Goal: Complete application form

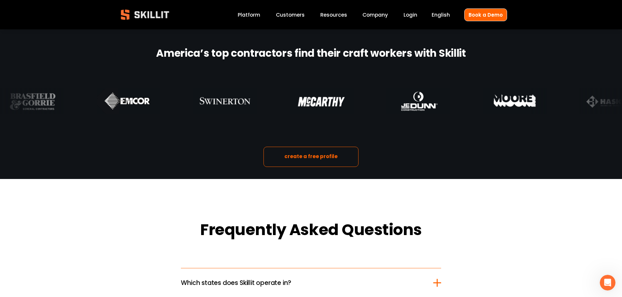
scroll to position [914, 0]
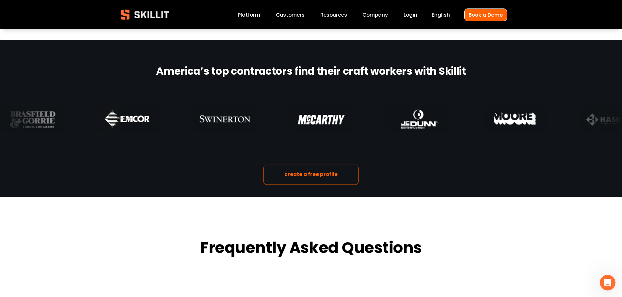
drag, startPoint x: 263, startPoint y: 169, endPoint x: 238, endPoint y: 173, distance: 25.1
click at [238, 173] on div "create a free profile" at bounding box center [311, 175] width 622 height 44
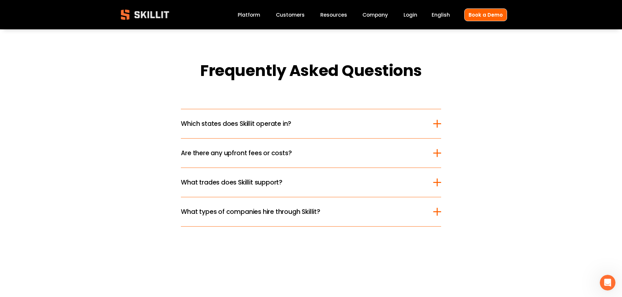
scroll to position [1109, 0]
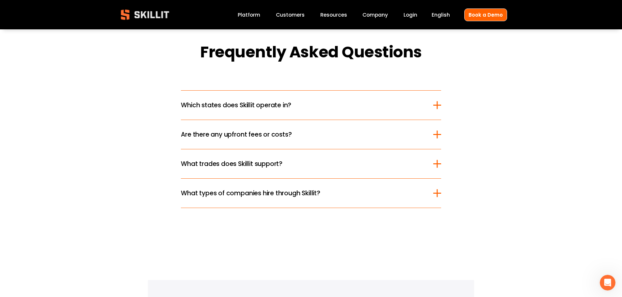
click at [269, 110] on span "Which states does Skillit operate in?" at bounding box center [307, 104] width 252 height 9
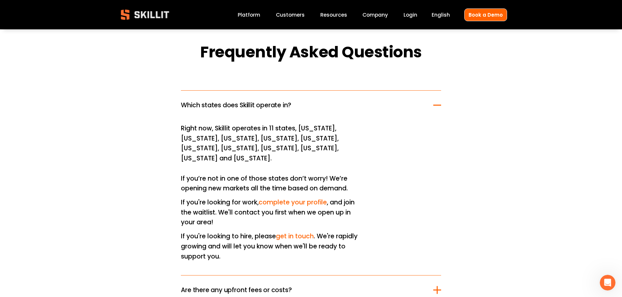
drag, startPoint x: 275, startPoint y: 117, endPoint x: 261, endPoint y: 115, distance: 14.0
click at [261, 115] on button "Which states does Skillit operate in?" at bounding box center [311, 105] width 260 height 29
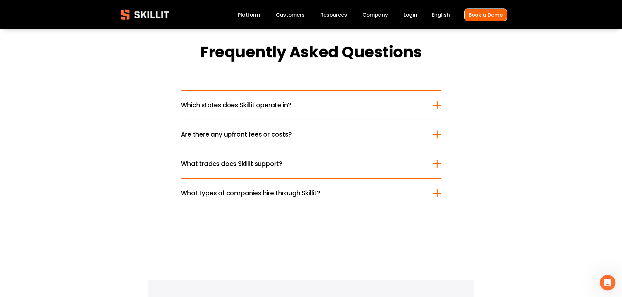
click at [261, 115] on button "Which states does Skillit operate in?" at bounding box center [311, 105] width 260 height 29
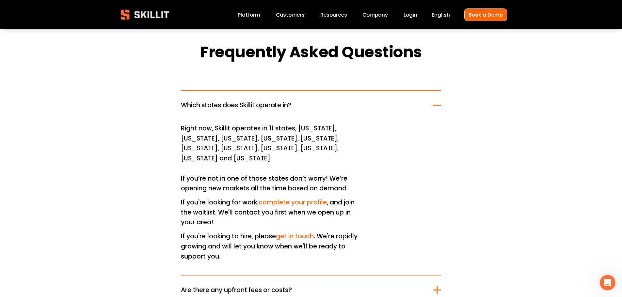
click at [261, 115] on button "Which states does Skillit operate in?" at bounding box center [311, 105] width 260 height 29
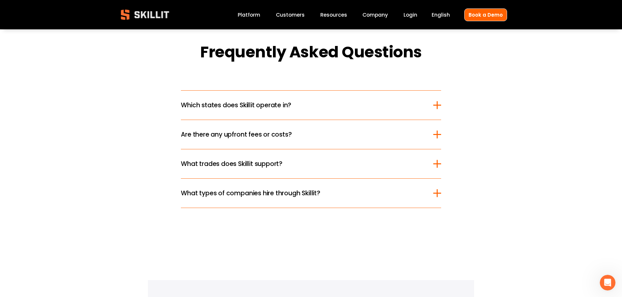
click at [262, 143] on button "Are there any upfront fees or costs?" at bounding box center [311, 134] width 260 height 29
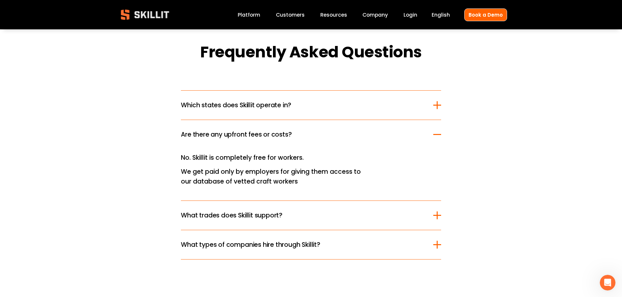
click at [263, 143] on button "Are there any upfront fees or costs?" at bounding box center [311, 134] width 260 height 29
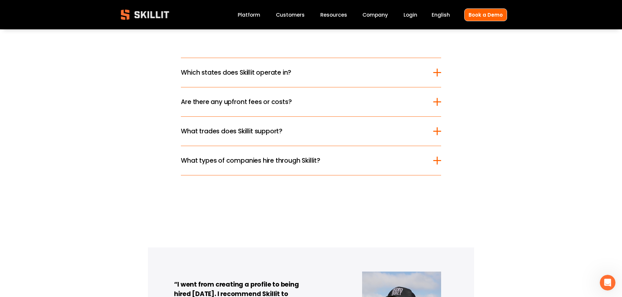
click at [264, 136] on span "What trades does Skillit support?" at bounding box center [307, 131] width 252 height 9
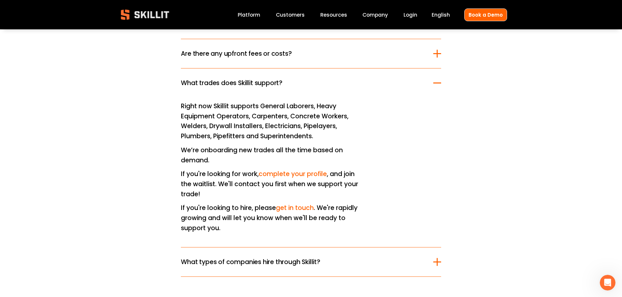
scroll to position [1207, 0]
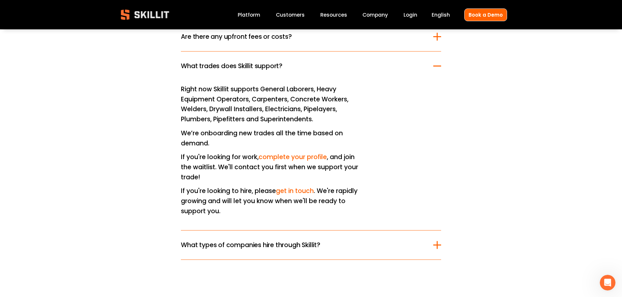
drag, startPoint x: 285, startPoint y: 151, endPoint x: 261, endPoint y: 148, distance: 24.3
click at [261, 148] on p "We’re onboarding new trades all the time based on demand." at bounding box center [272, 139] width 182 height 20
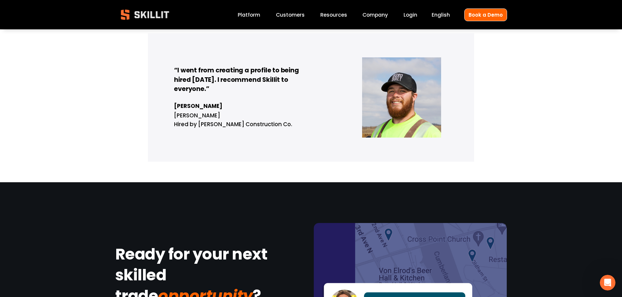
scroll to position [1473, 0]
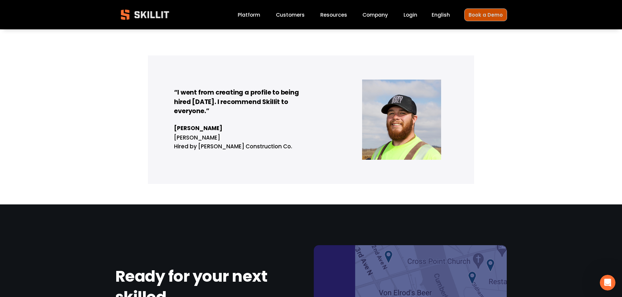
click at [481, 17] on link "Book a Demo" at bounding box center [485, 14] width 43 height 13
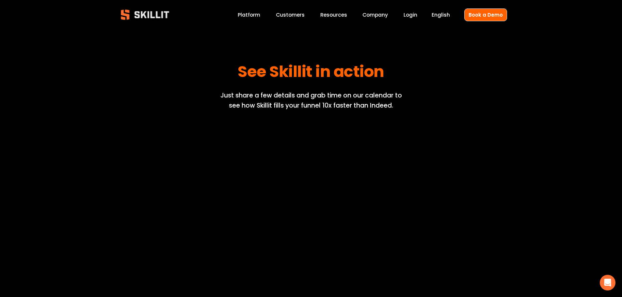
click at [153, 14] on img at bounding box center [144, 15] width 59 height 20
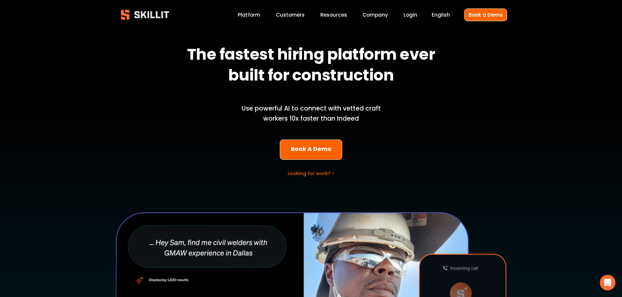
scroll to position [33, 0]
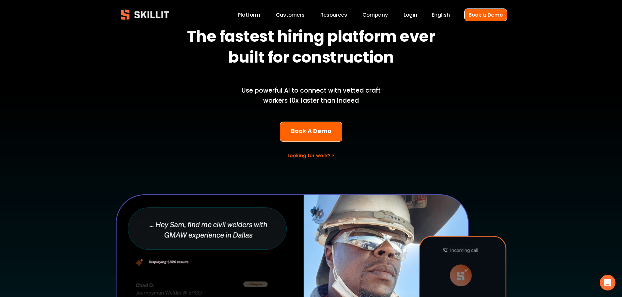
click at [306, 157] on link "Looking for work? >" at bounding box center [310, 155] width 47 height 7
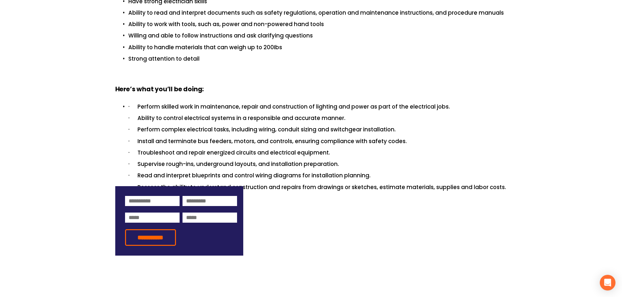
scroll to position [359, 0]
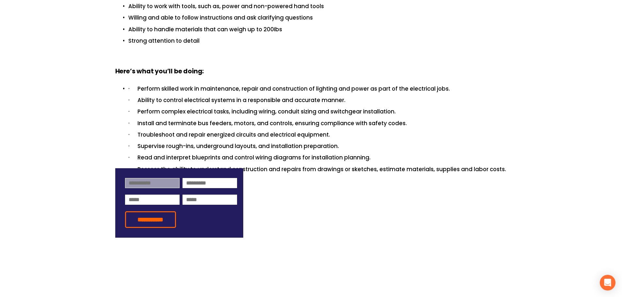
click at [138, 178] on input at bounding box center [152, 183] width 54 height 10
type input "****"
type input "******"
type input "**********"
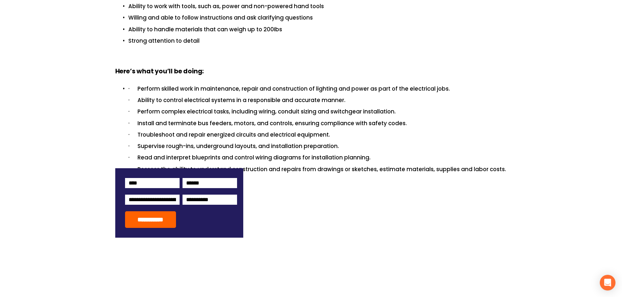
click at [162, 211] on input "**********" at bounding box center [150, 219] width 51 height 17
